Goal: Task Accomplishment & Management: Complete application form

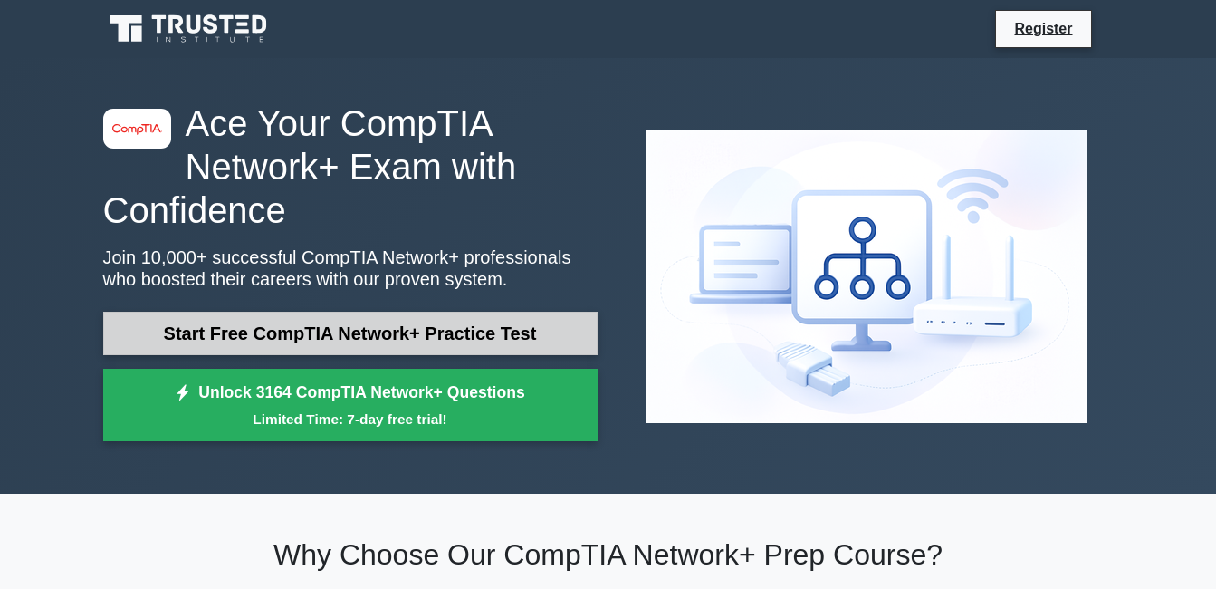
click at [369, 342] on link "Start Free CompTIA Network+ Practice Test" at bounding box center [350, 333] width 495 height 43
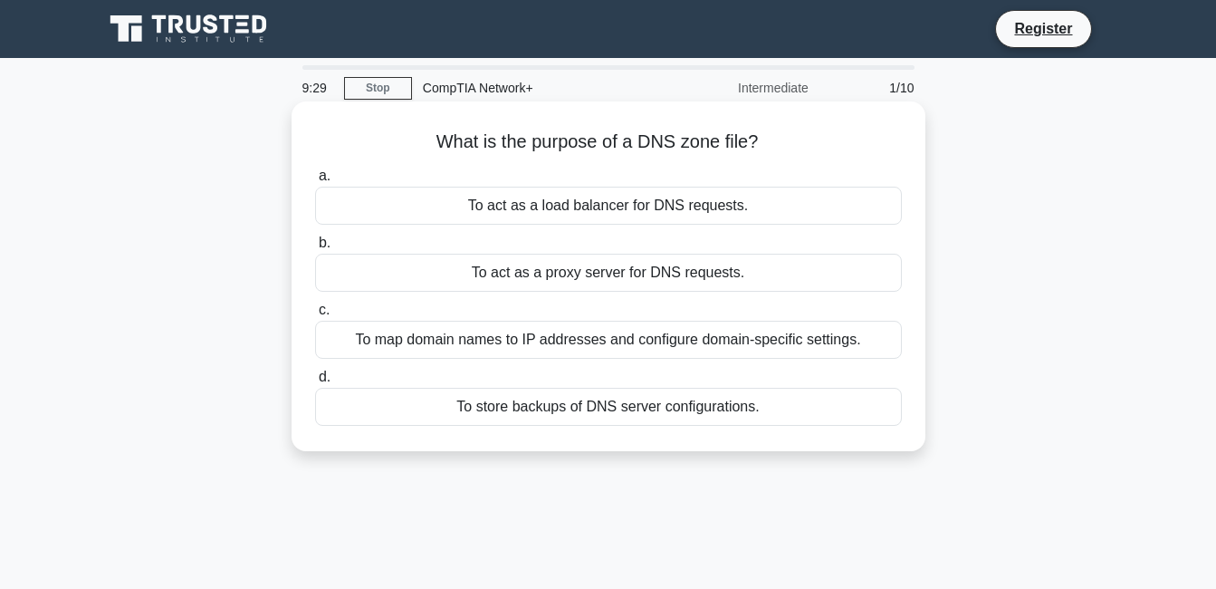
click at [619, 269] on div "To act as a proxy server for DNS requests." at bounding box center [608, 273] width 587 height 38
click at [315, 249] on input "b. To act as a proxy server for DNS requests." at bounding box center [315, 243] width 0 height 12
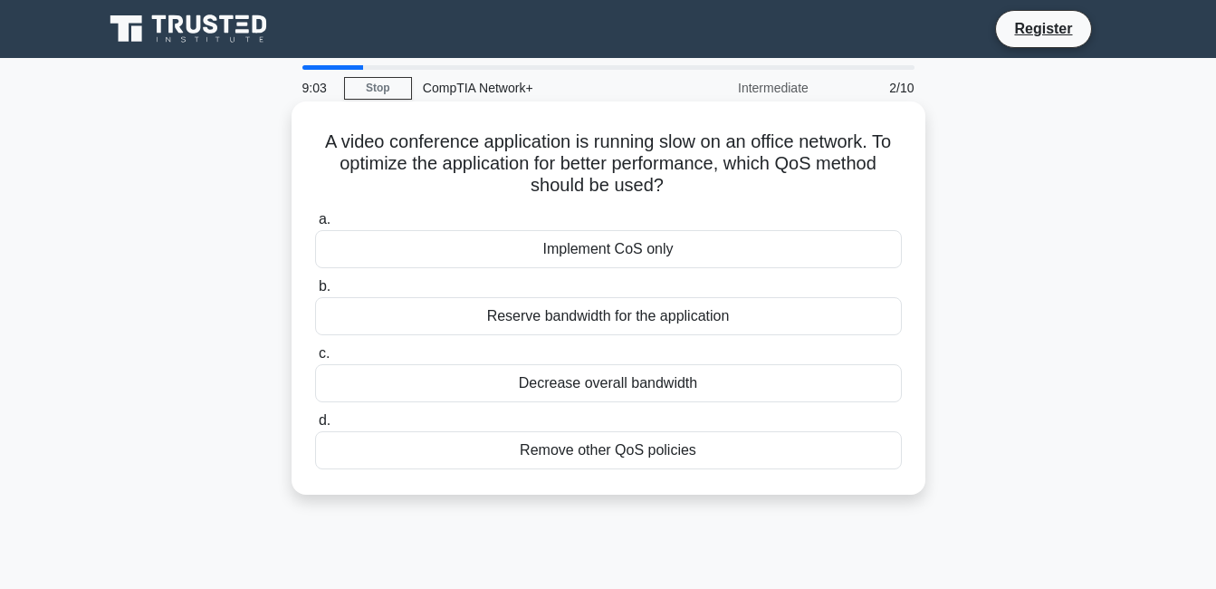
click at [676, 310] on div "Reserve bandwidth for the application" at bounding box center [608, 316] width 587 height 38
click at [315, 293] on input "b. Reserve bandwidth for the application" at bounding box center [315, 287] width 0 height 12
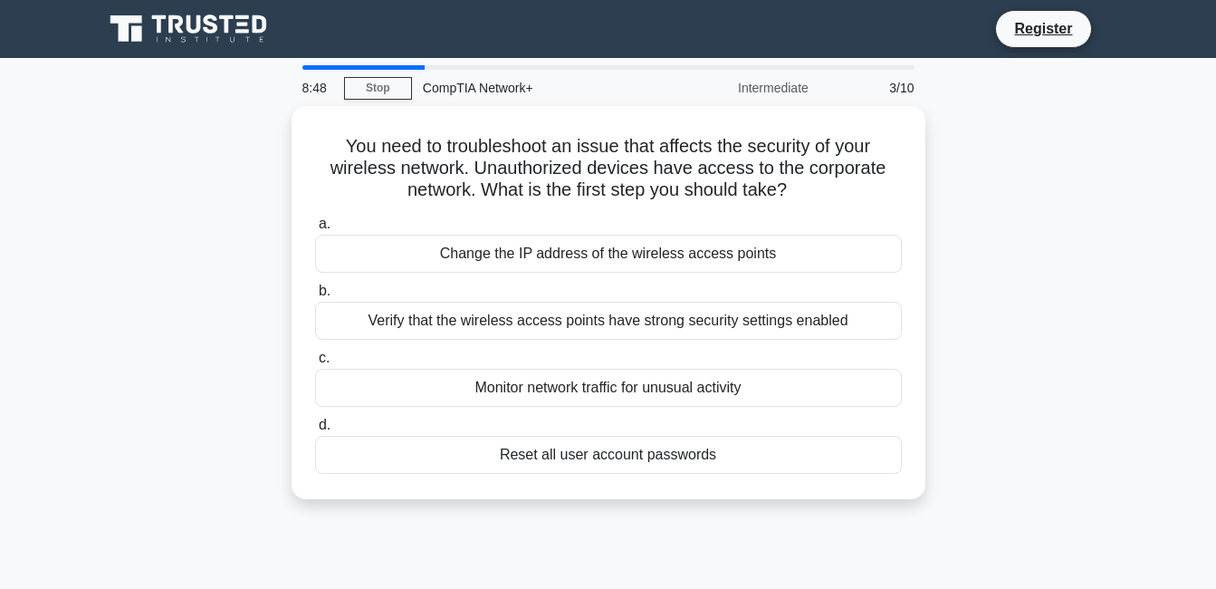
click at [951, 17] on div "Register" at bounding box center [703, 29] width 822 height 38
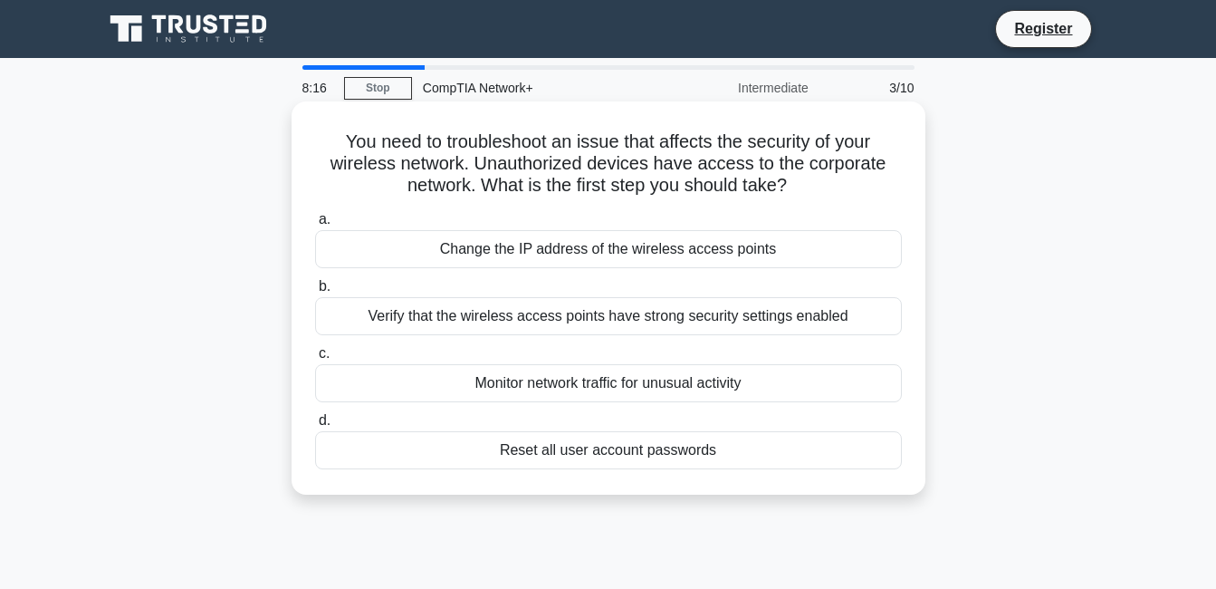
click at [500, 313] on div "Verify that the wireless access points have strong security settings enabled" at bounding box center [608, 316] width 587 height 38
click at [315, 293] on input "b. Verify that the wireless access points have strong security settings enabled" at bounding box center [315, 287] width 0 height 12
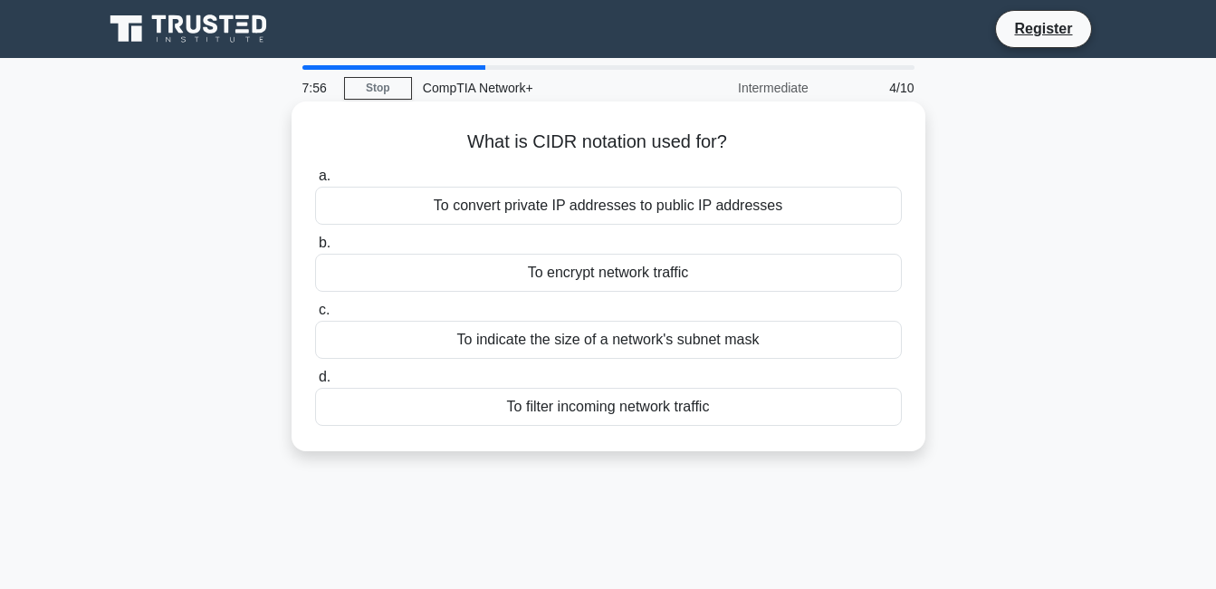
click at [686, 403] on div "To filter incoming network traffic" at bounding box center [608, 407] width 587 height 38
click at [315, 383] on input "d. To filter incoming network traffic" at bounding box center [315, 377] width 0 height 12
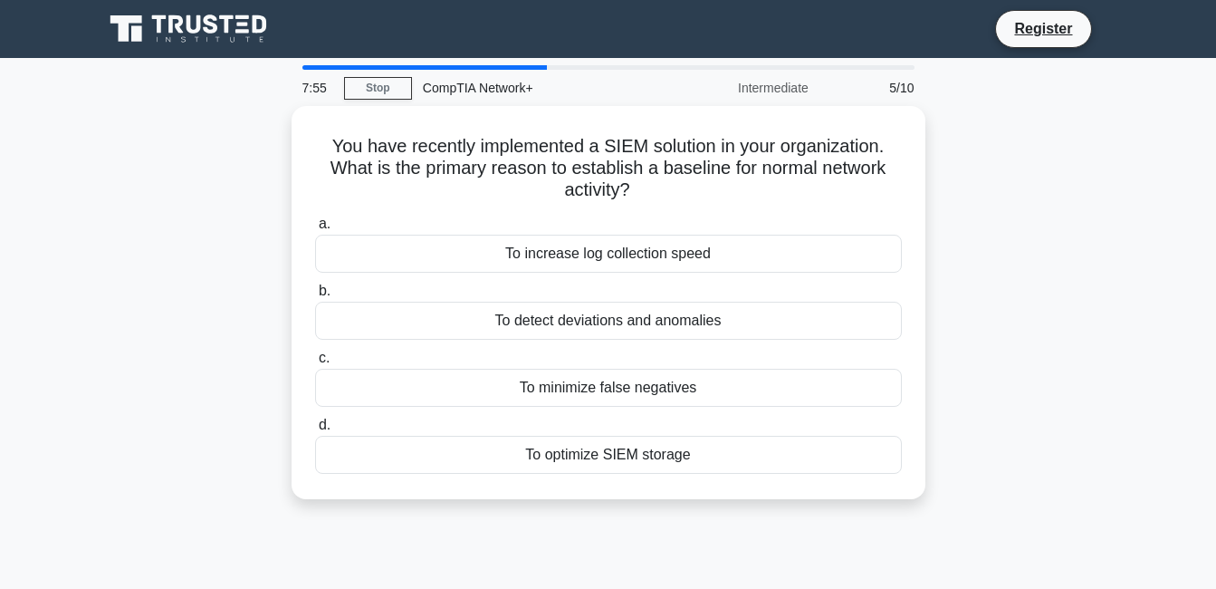
click at [686, 403] on div "To minimize false negatives" at bounding box center [608, 388] width 587 height 38
click at [315, 364] on input "c. To minimize false negatives" at bounding box center [315, 358] width 0 height 12
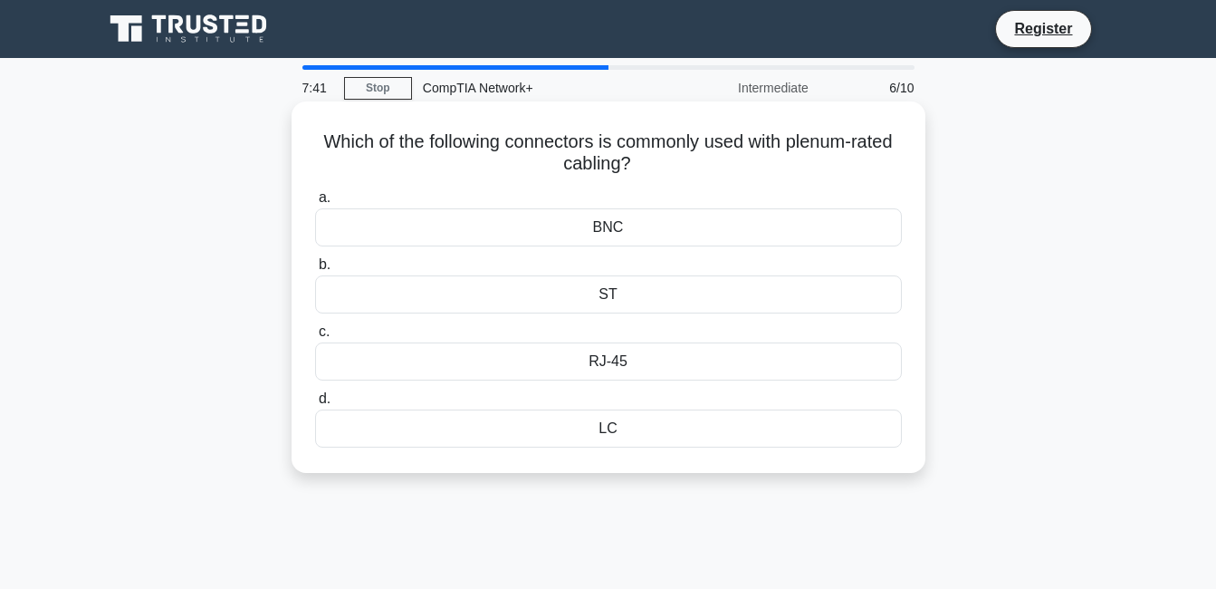
click at [605, 294] on div "ST" at bounding box center [608, 294] width 587 height 38
click at [315, 271] on input "b. ST" at bounding box center [315, 265] width 0 height 12
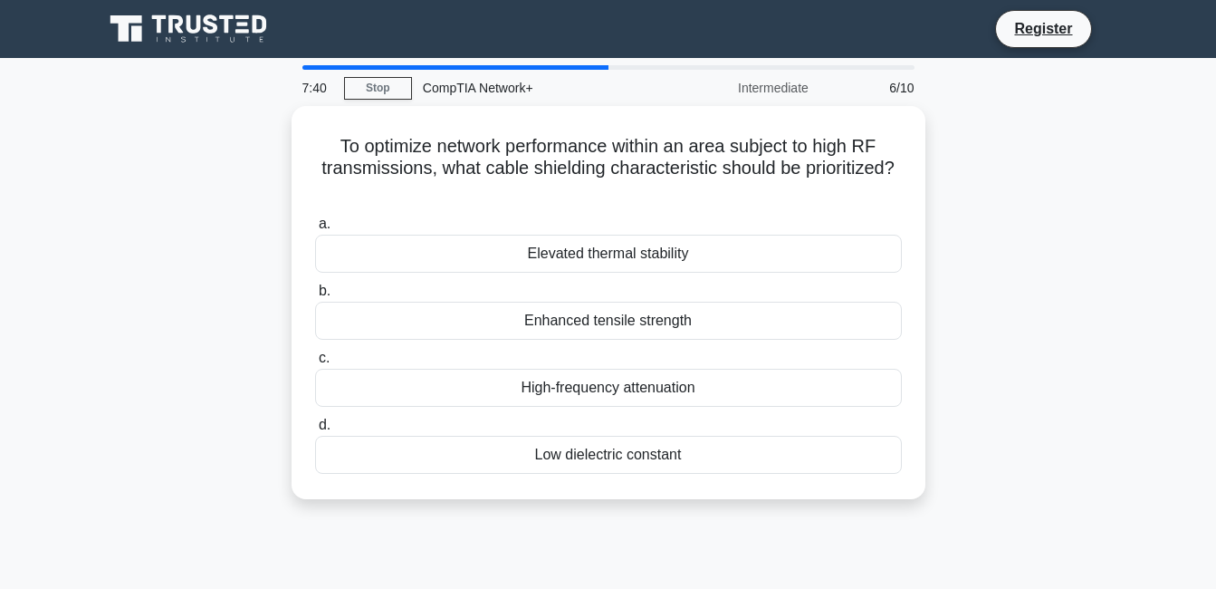
click at [605, 294] on label "b. Enhanced tensile strength" at bounding box center [608, 310] width 587 height 60
click at [315, 294] on input "b. Enhanced tensile strength" at bounding box center [315, 291] width 0 height 12
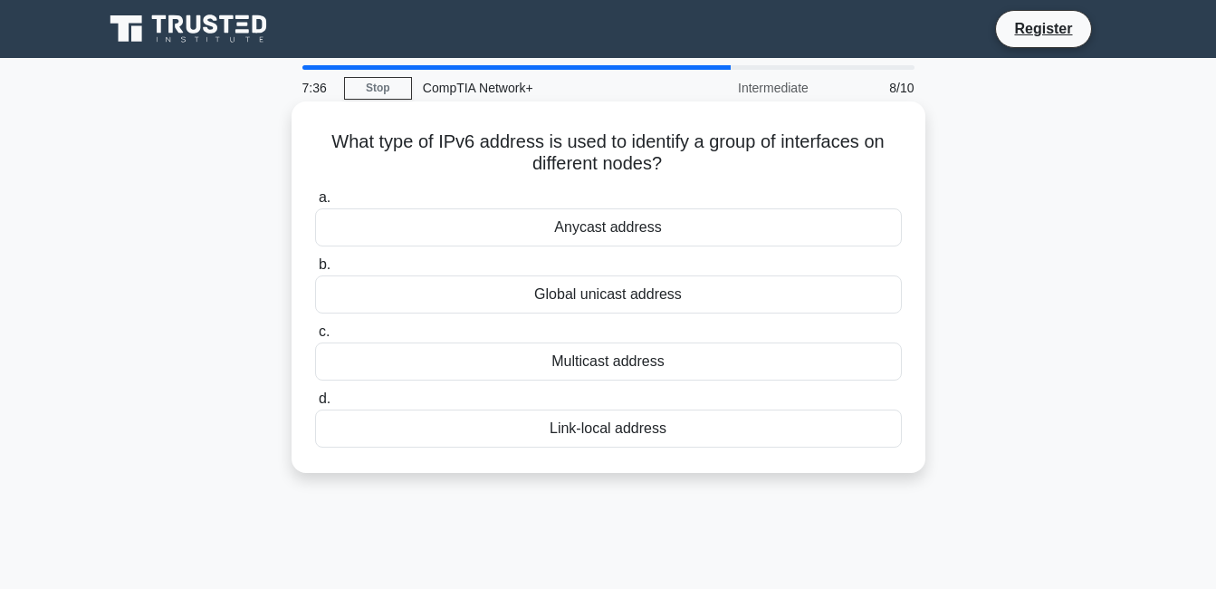
drag, startPoint x: 605, startPoint y: 294, endPoint x: 561, endPoint y: 293, distance: 44.4
click at [561, 293] on div "Global unicast address" at bounding box center [608, 294] width 587 height 38
click at [637, 370] on div "Multicast address" at bounding box center [608, 361] width 587 height 38
click at [315, 338] on input "c. Multicast address" at bounding box center [315, 332] width 0 height 12
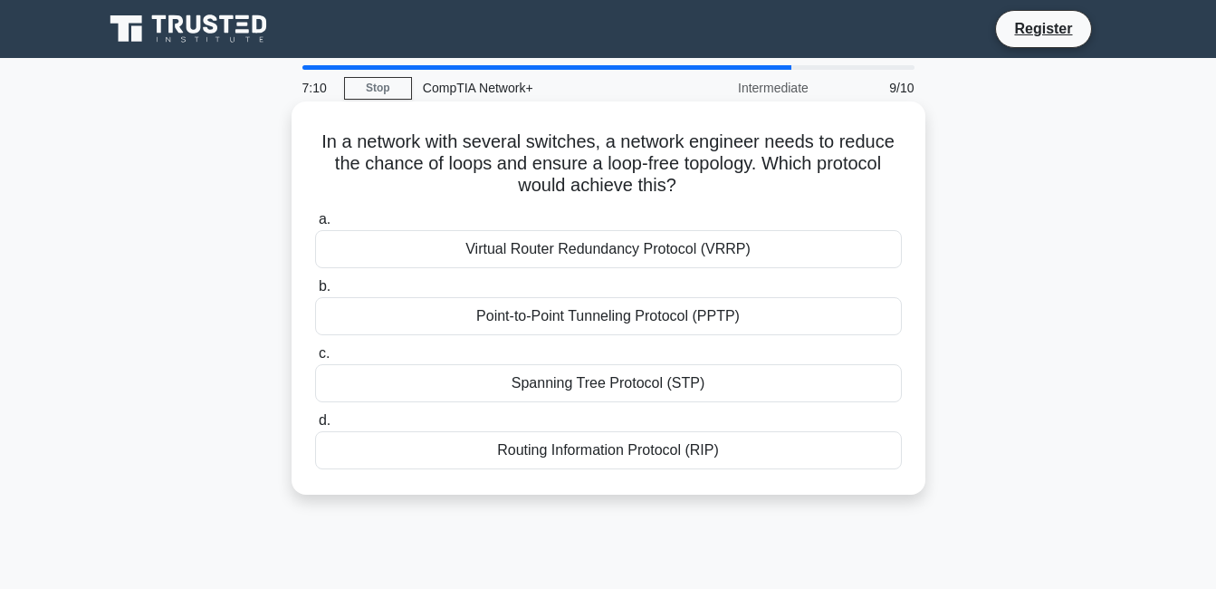
click at [624, 265] on div "Virtual Router Redundancy Protocol (VRRP)" at bounding box center [608, 249] width 587 height 38
click at [315, 226] on input "a. Virtual Router Redundancy Protocol (VRRP)" at bounding box center [315, 220] width 0 height 12
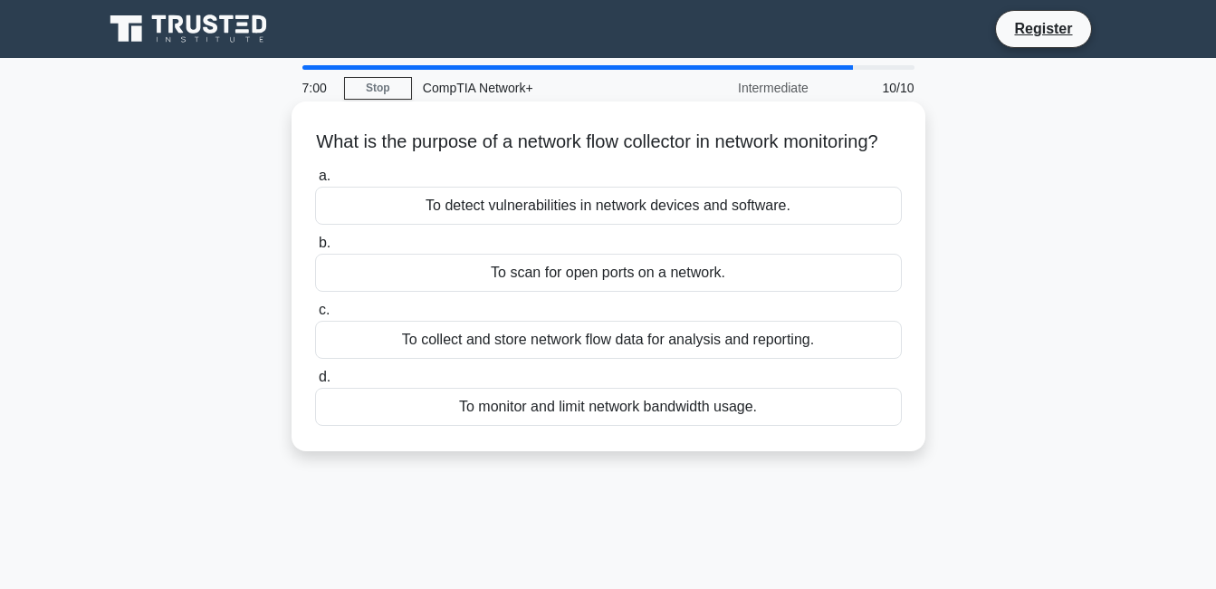
click at [614, 225] on div "To detect vulnerabilities in network devices and software." at bounding box center [608, 206] width 587 height 38
click at [315, 182] on input "a. To detect vulnerabilities in network devices and software." at bounding box center [315, 176] width 0 height 12
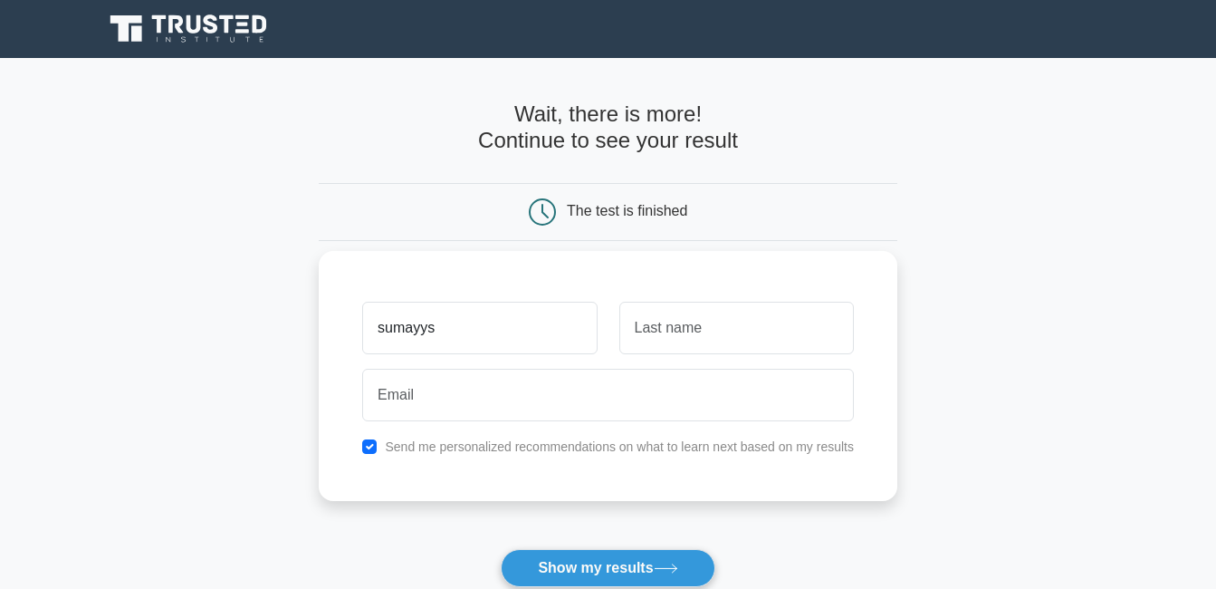
type input "sumayys"
click at [651, 326] on input "text" at bounding box center [736, 328] width 235 height 53
type input "muhammad"
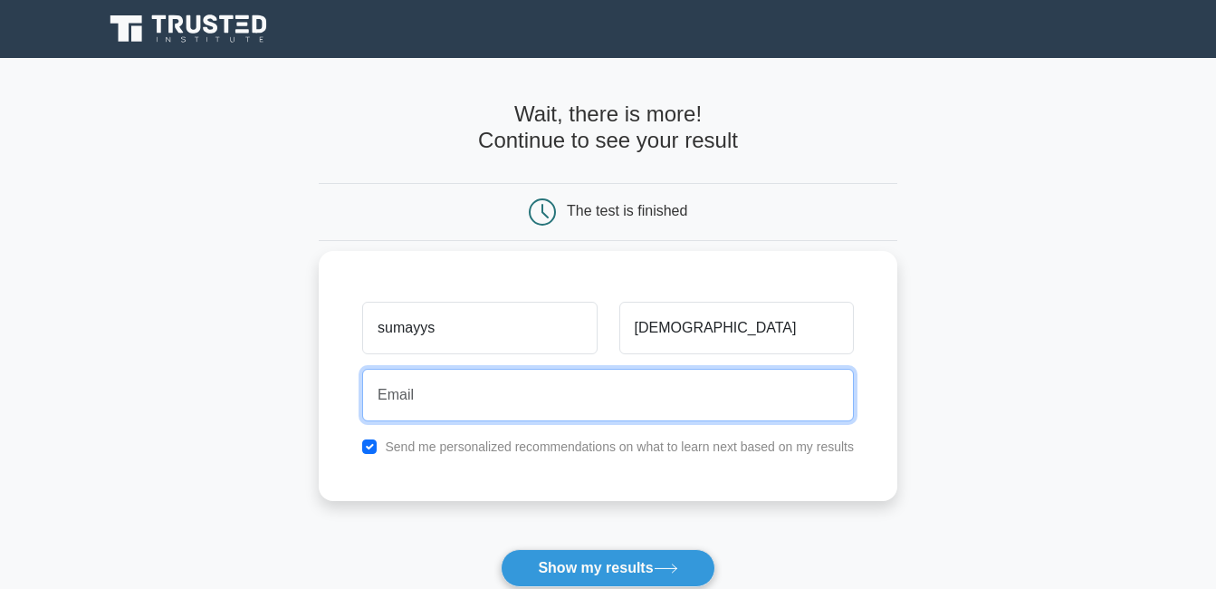
click at [401, 388] on input "email" at bounding box center [608, 395] width 492 height 53
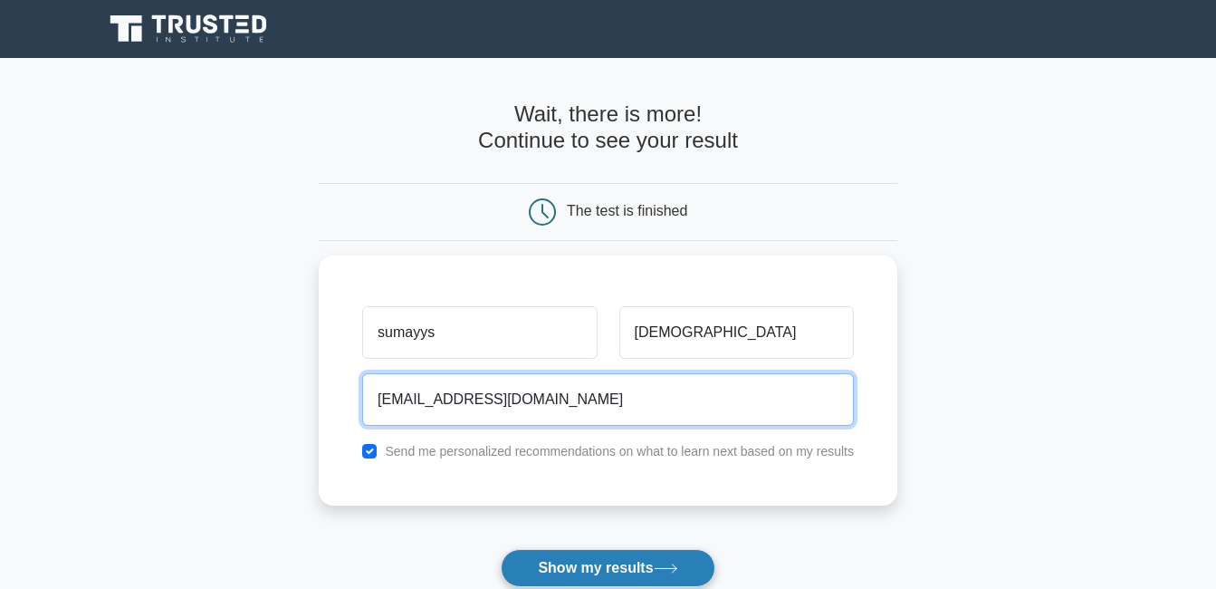
type input "sumayyamuhammad1997@gmail.com"
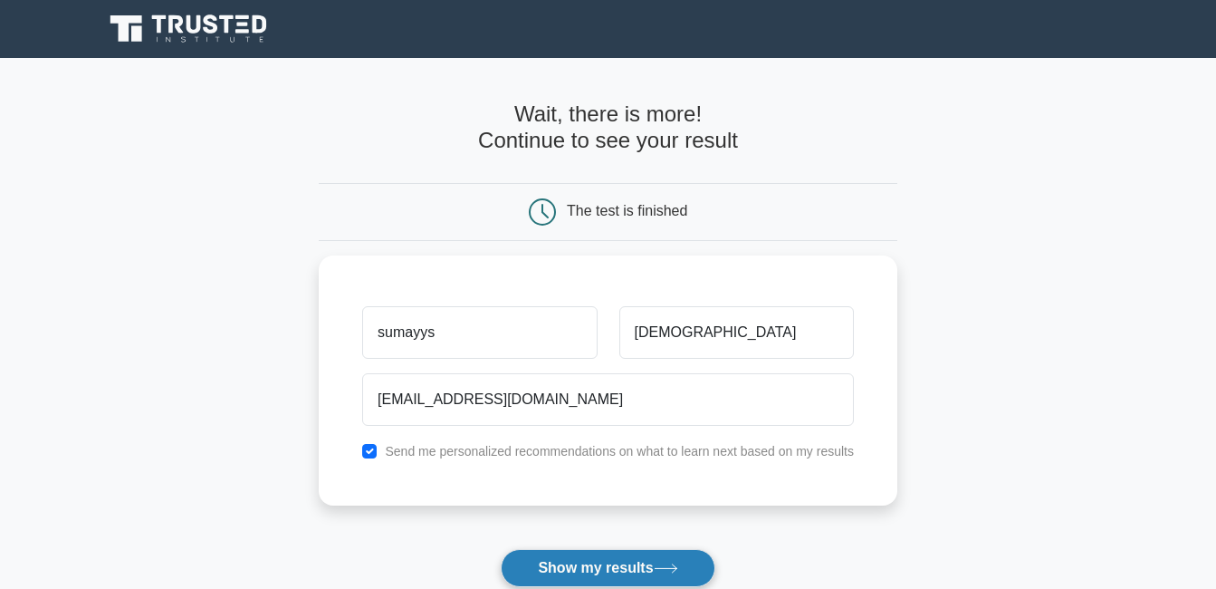
click at [615, 569] on button "Show my results" at bounding box center [608, 568] width 214 height 38
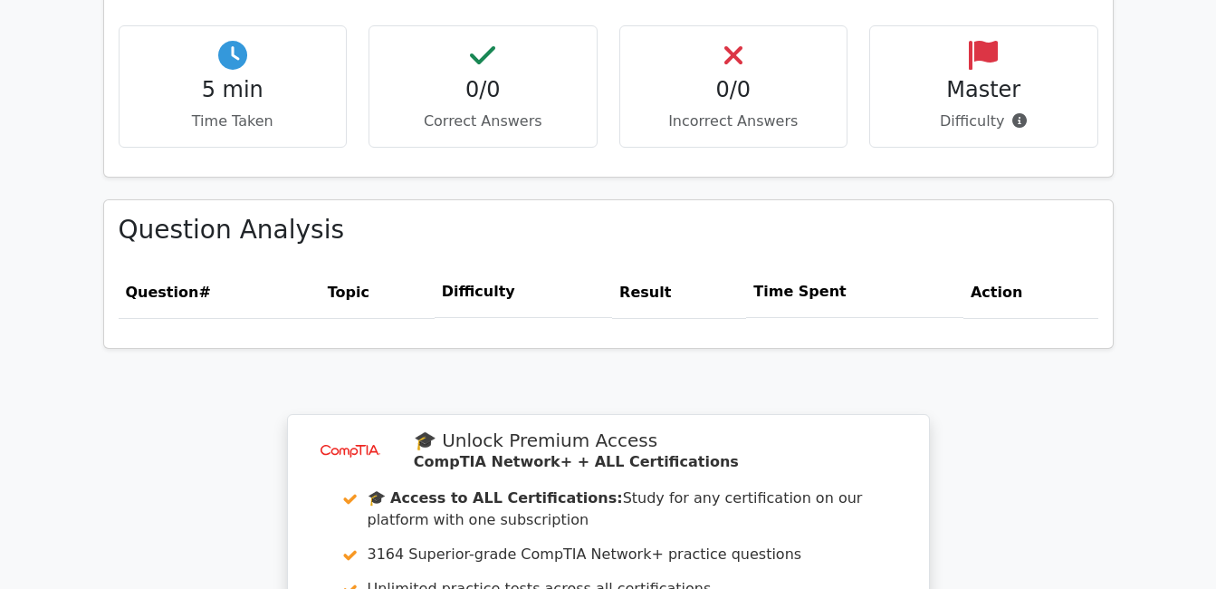
scroll to position [1543, 0]
